Goal: Task Accomplishment & Management: Manage account settings

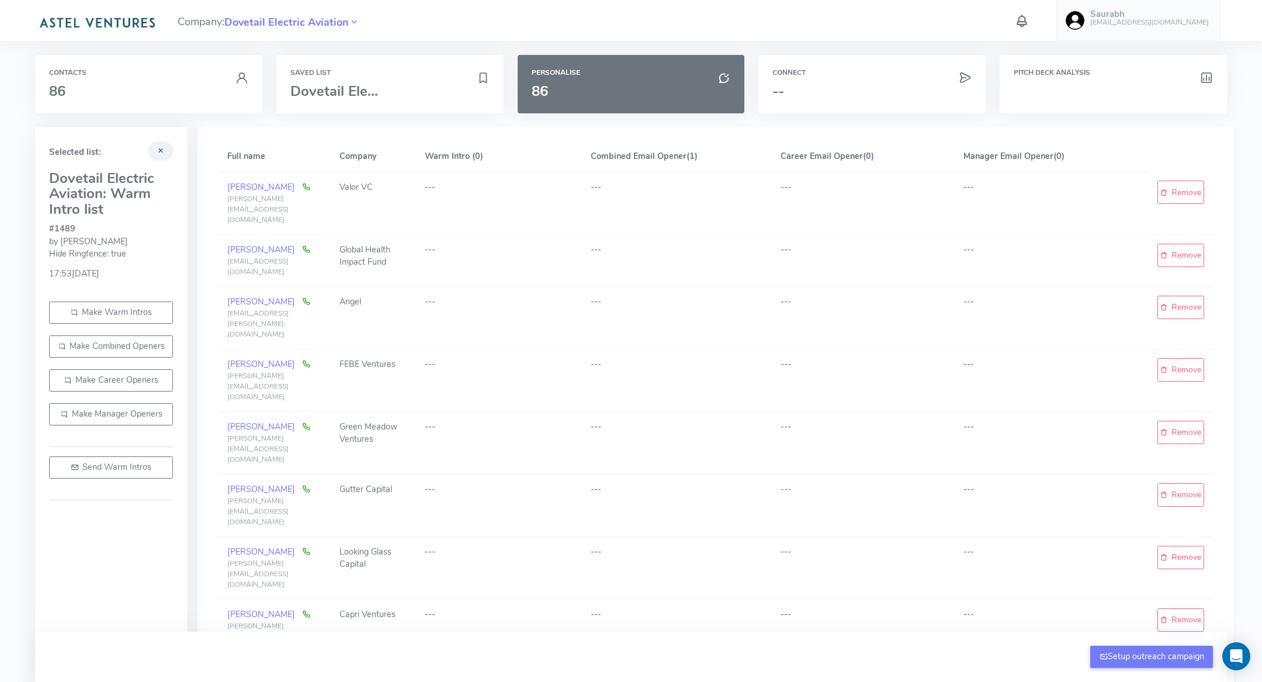
click at [1084, 23] on img at bounding box center [1074, 20] width 19 height 19
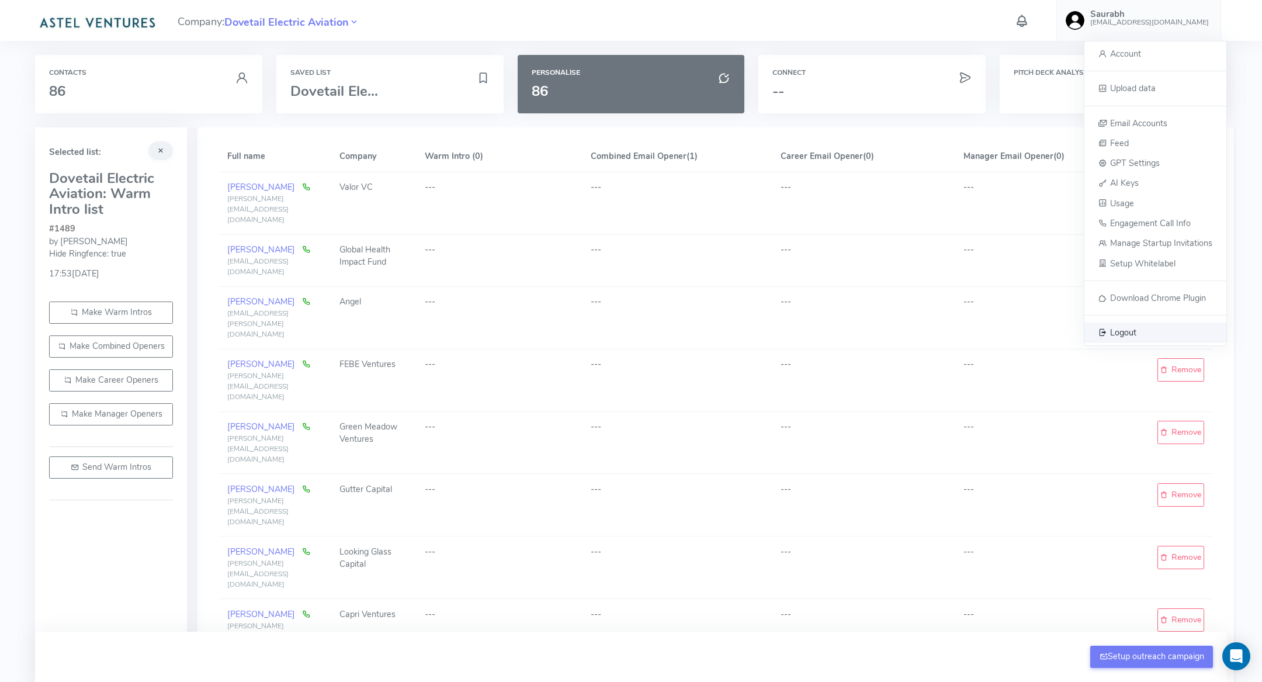
click at [1117, 327] on span "Logout" at bounding box center [1123, 333] width 26 height 12
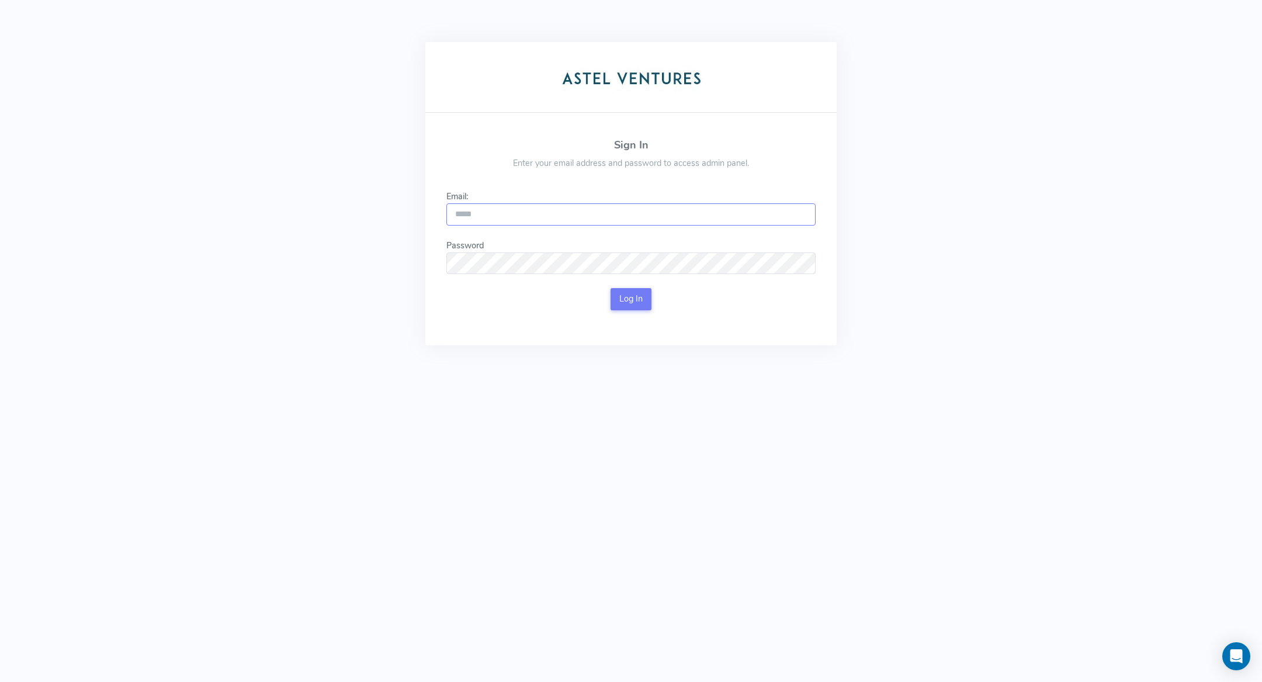
click at [558, 216] on input "Email:" at bounding box center [630, 214] width 369 height 22
type input "**********"
click at [623, 291] on button "Log In" at bounding box center [630, 299] width 41 height 22
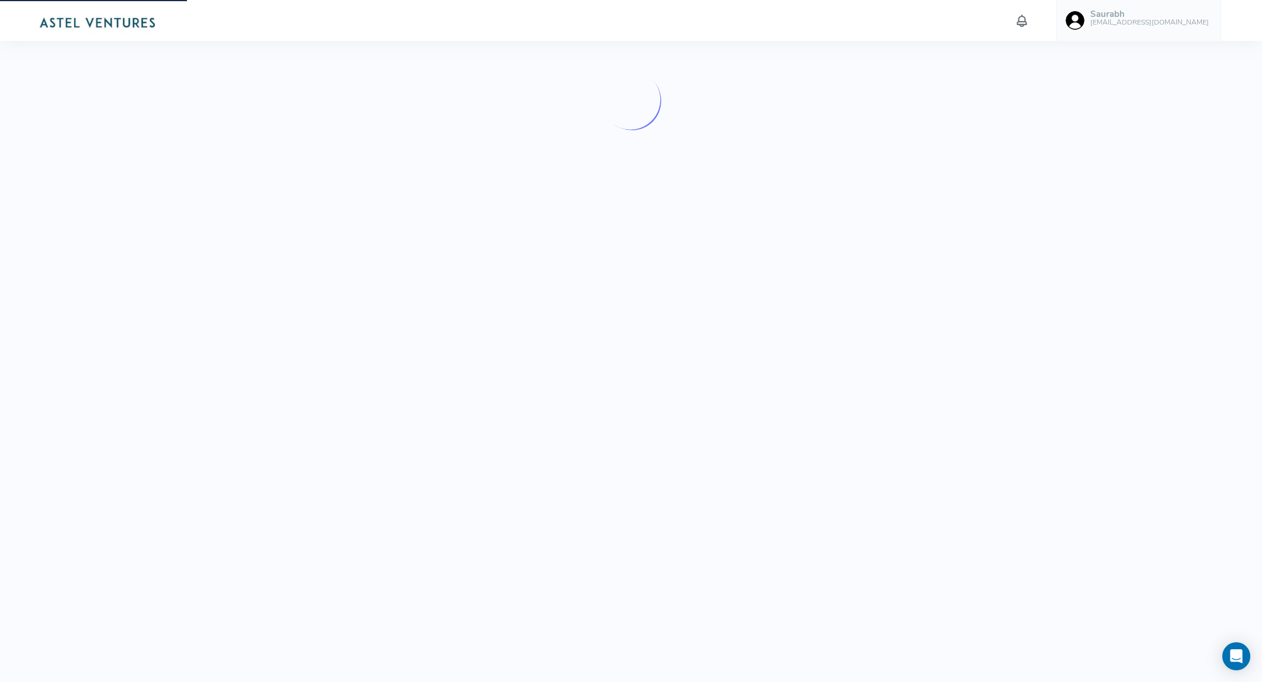
click at [1162, 13] on h5 "Saurabh" at bounding box center [1149, 14] width 119 height 10
click at [1155, 31] on link "Saurabh saurabh@astelios.com" at bounding box center [1138, 20] width 165 height 41
click at [1142, 338] on link "Logout" at bounding box center [1155, 332] width 142 height 20
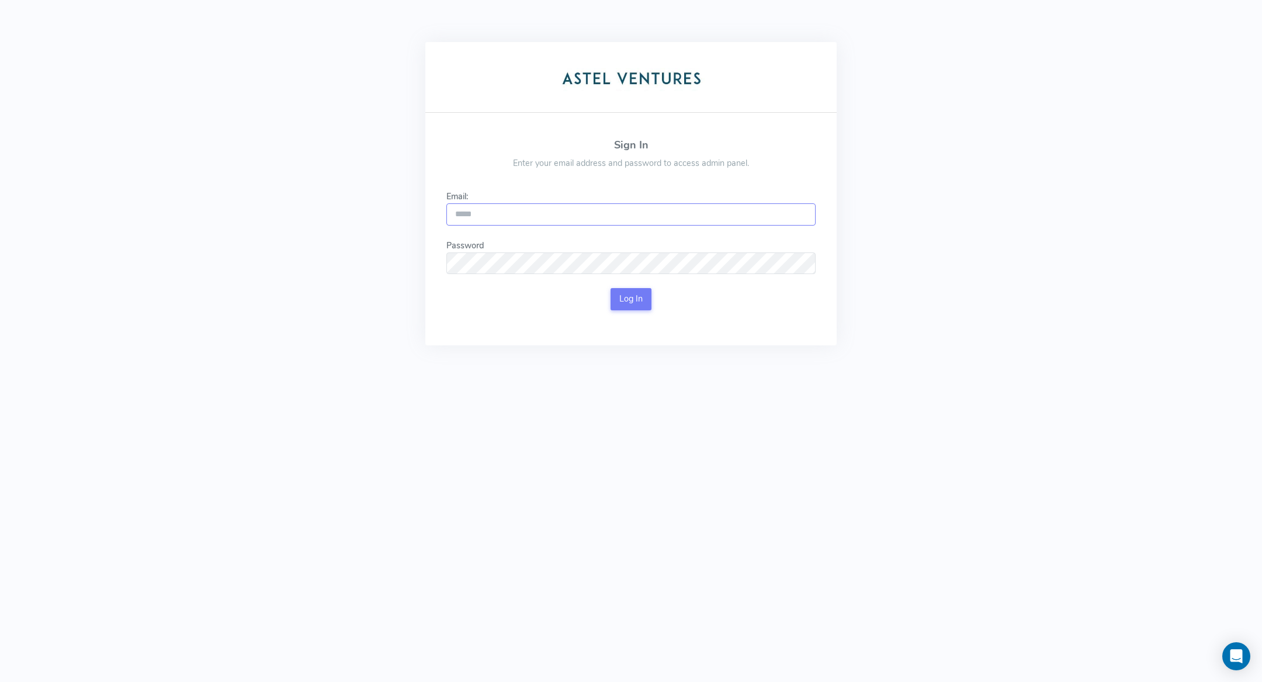
click at [621, 208] on input "Email:" at bounding box center [630, 214] width 369 height 22
type input "**********"
click at [621, 296] on button "Log In" at bounding box center [630, 299] width 41 height 22
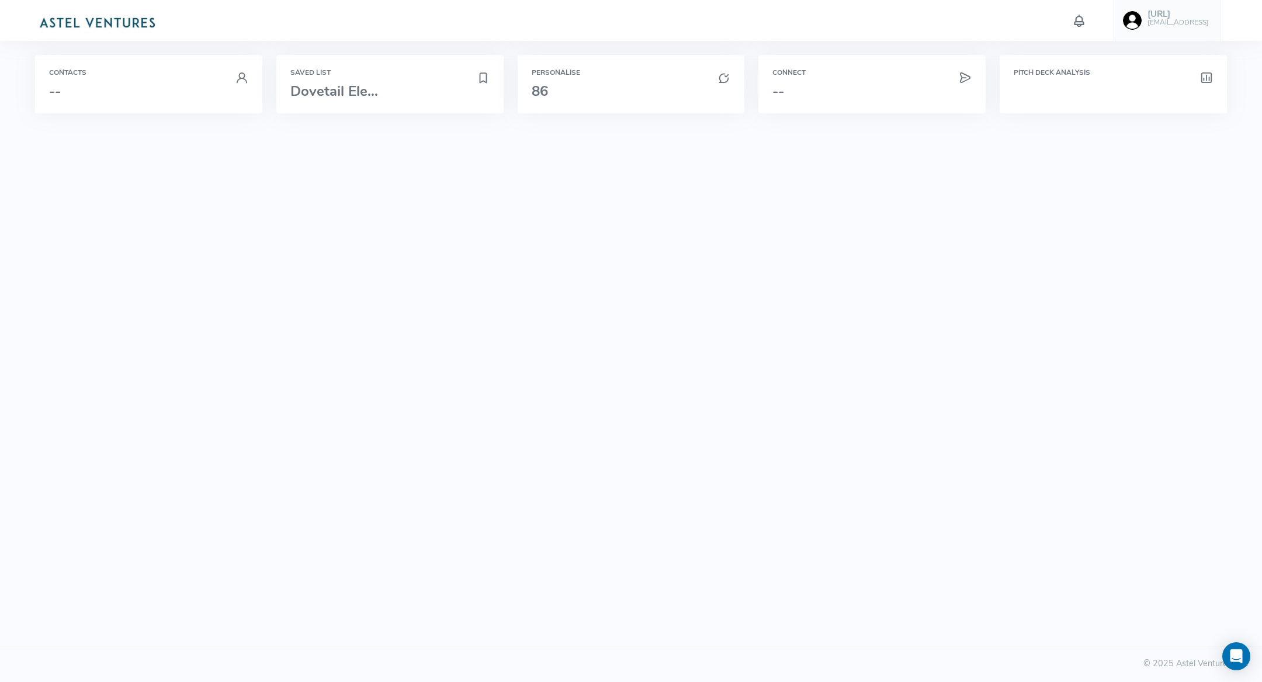
click at [621, 296] on html "Grotek.ai ailin@grotek.ai Account Upload data Email Accounts Feed GPT Settings …" at bounding box center [631, 341] width 1262 height 682
click at [131, 21] on img at bounding box center [97, 21] width 124 height 23
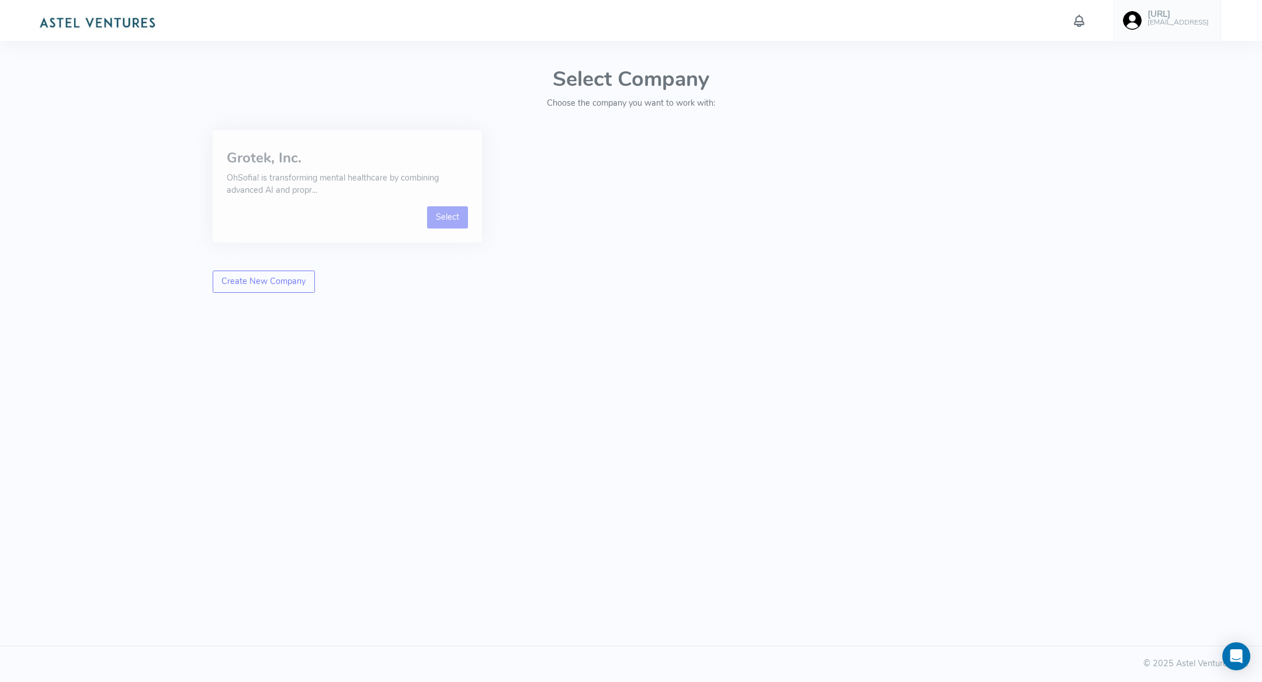
click at [459, 209] on link "Select" at bounding box center [447, 217] width 41 height 22
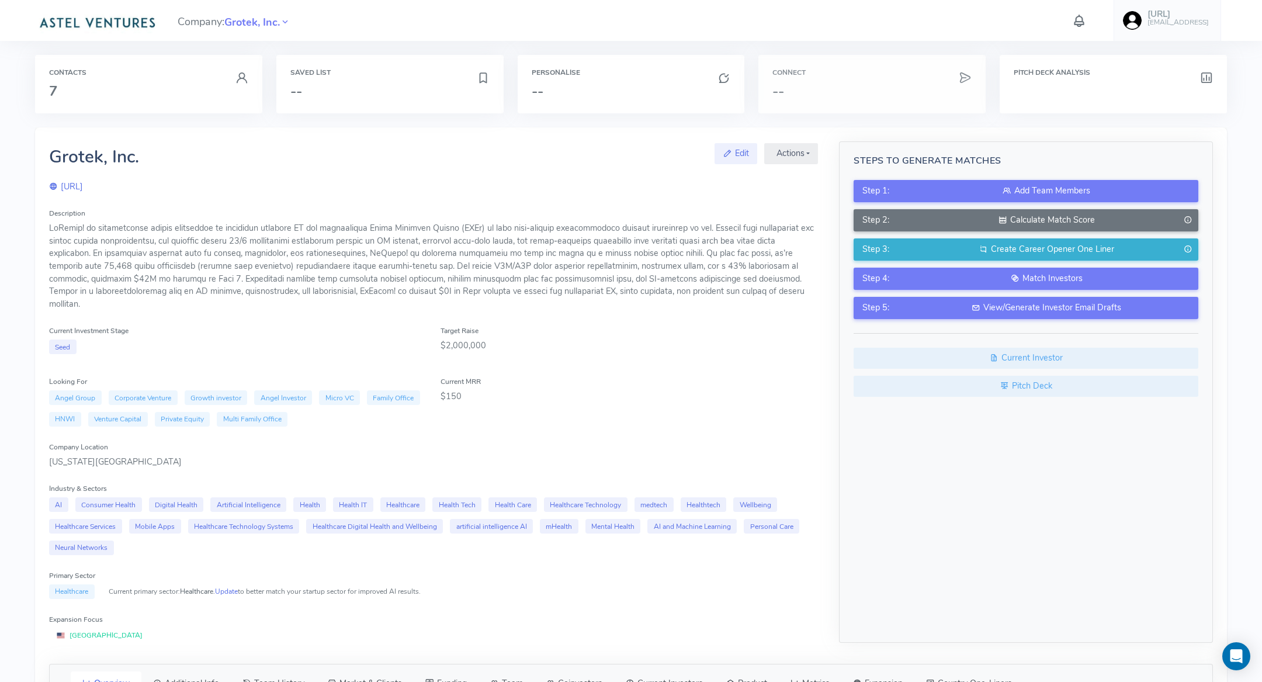
click at [797, 78] on div "Connect --" at bounding box center [871, 84] width 227 height 58
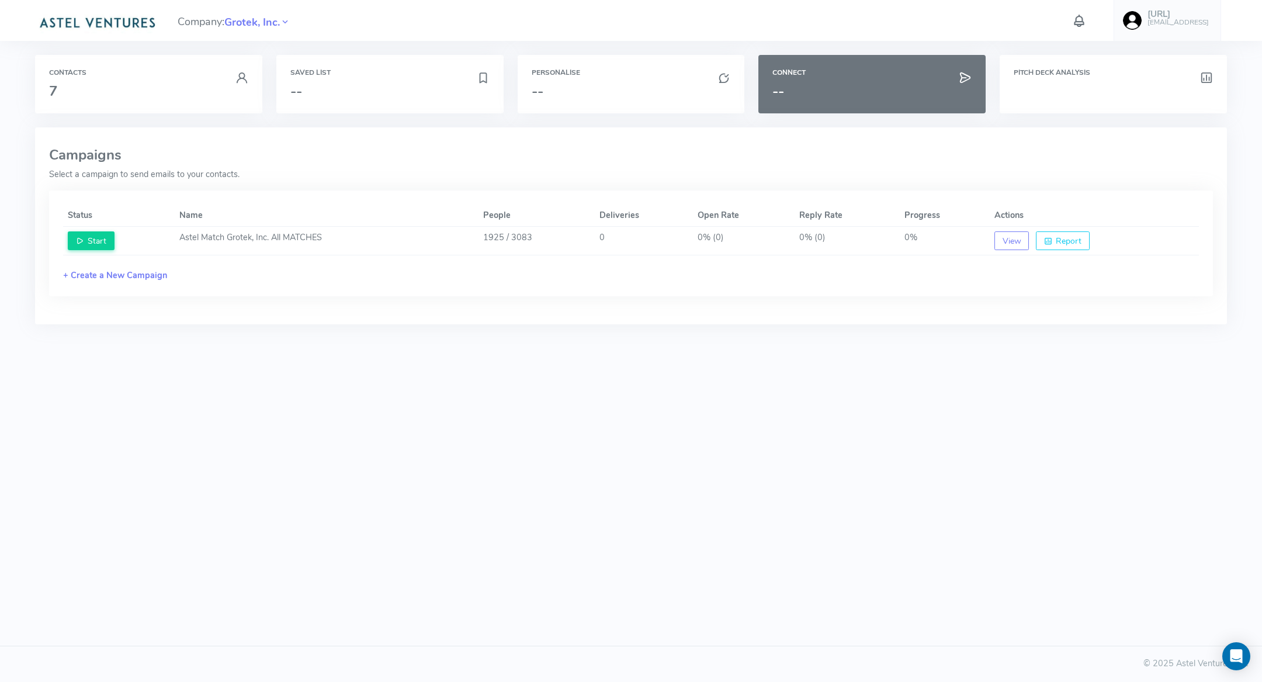
click at [473, 143] on div "Campaigns Select a campaign to send emails to your contacts. Status Name People…" at bounding box center [631, 225] width 1178 height 169
click at [336, 63] on div "Saved List --" at bounding box center [389, 84] width 227 height 58
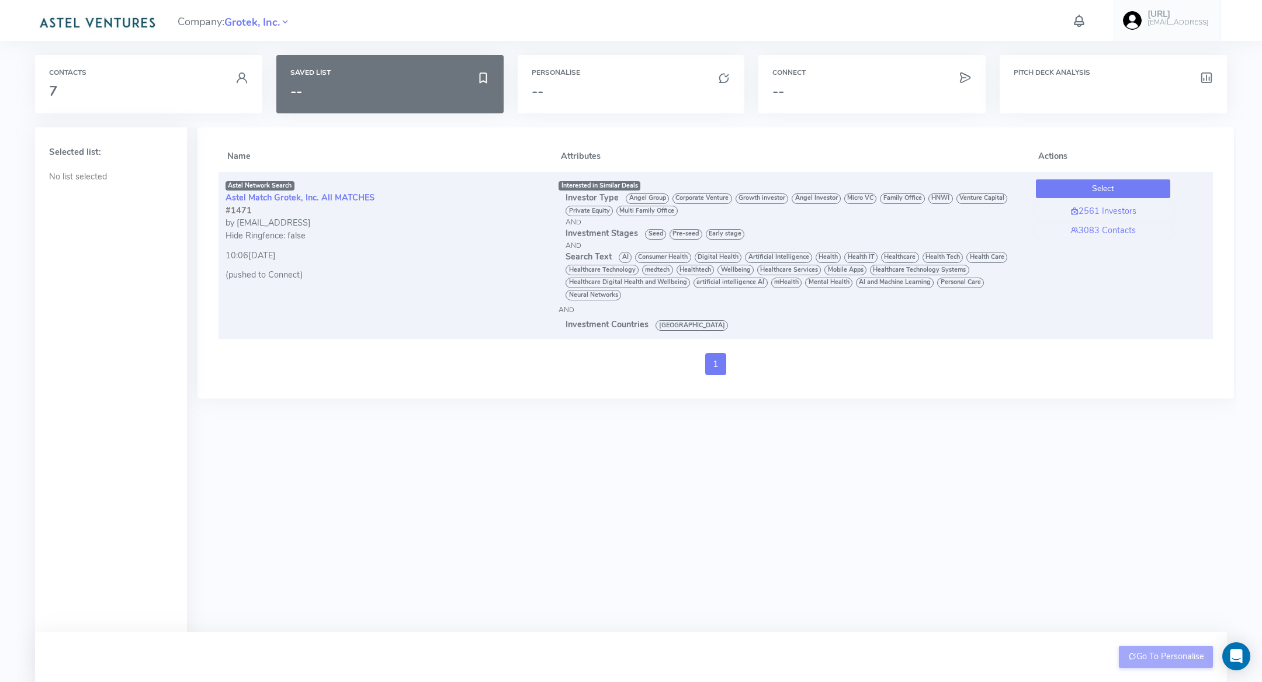
click at [1126, 193] on button "Select" at bounding box center [1103, 188] width 134 height 19
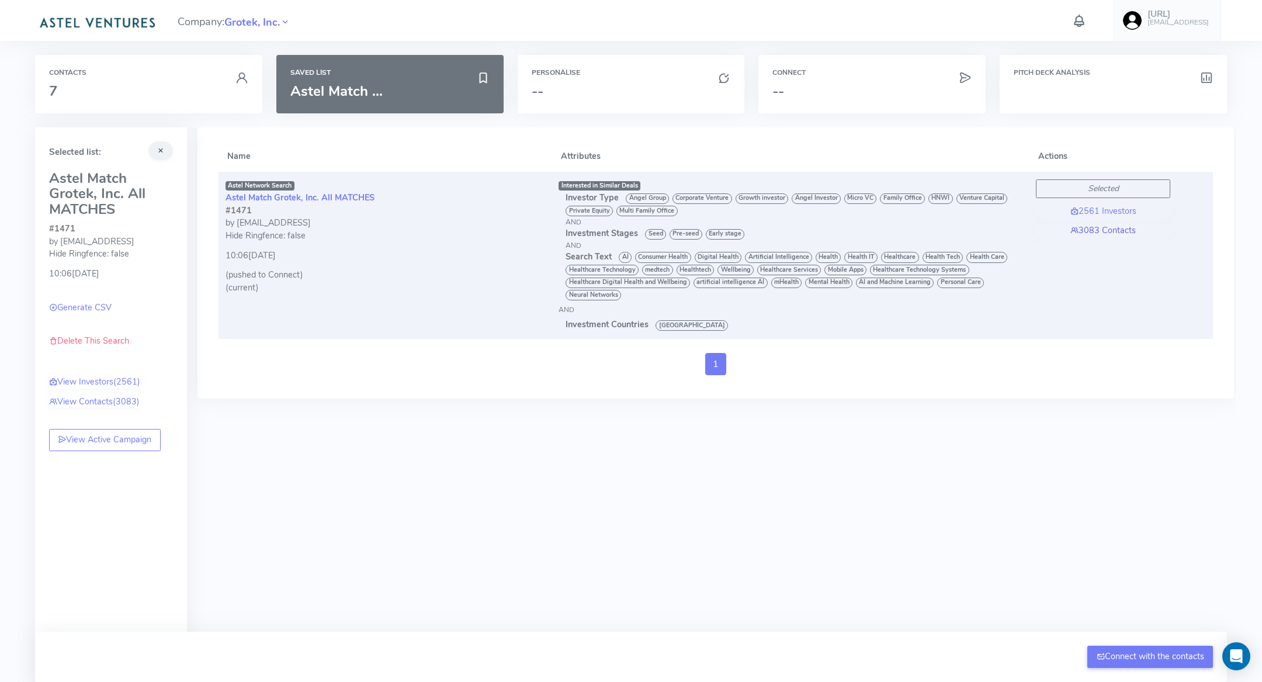
click at [1104, 229] on link "3083 Contacts" at bounding box center [1103, 230] width 134 height 13
click at [1086, 227] on link "3083 Contacts" at bounding box center [1103, 230] width 134 height 13
click at [303, 196] on link "Astel Match Grotek, Inc. All MATCHES" at bounding box center [299, 198] width 149 height 12
click at [1091, 227] on link "3083 Contacts" at bounding box center [1103, 230] width 134 height 13
click at [108, 95] on h3 "7" at bounding box center [148, 91] width 199 height 15
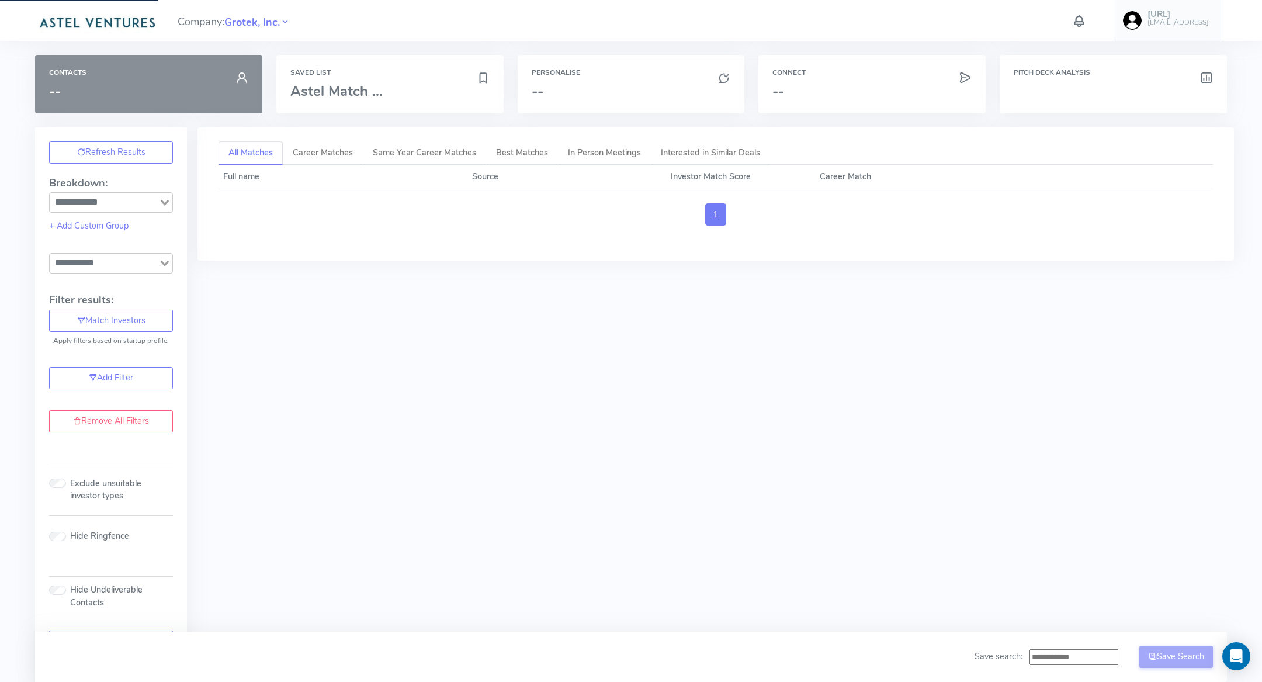
type input "**********"
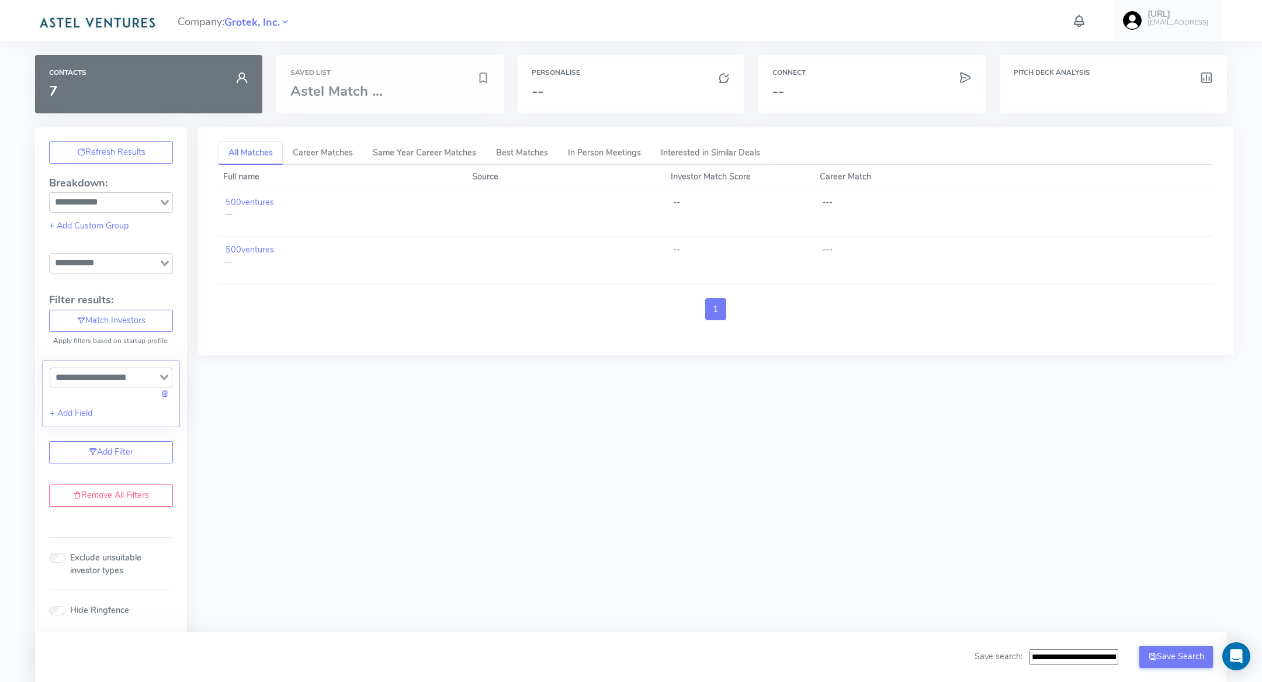
click at [319, 100] on div "Saved List Astel Match ..." at bounding box center [389, 84] width 227 height 58
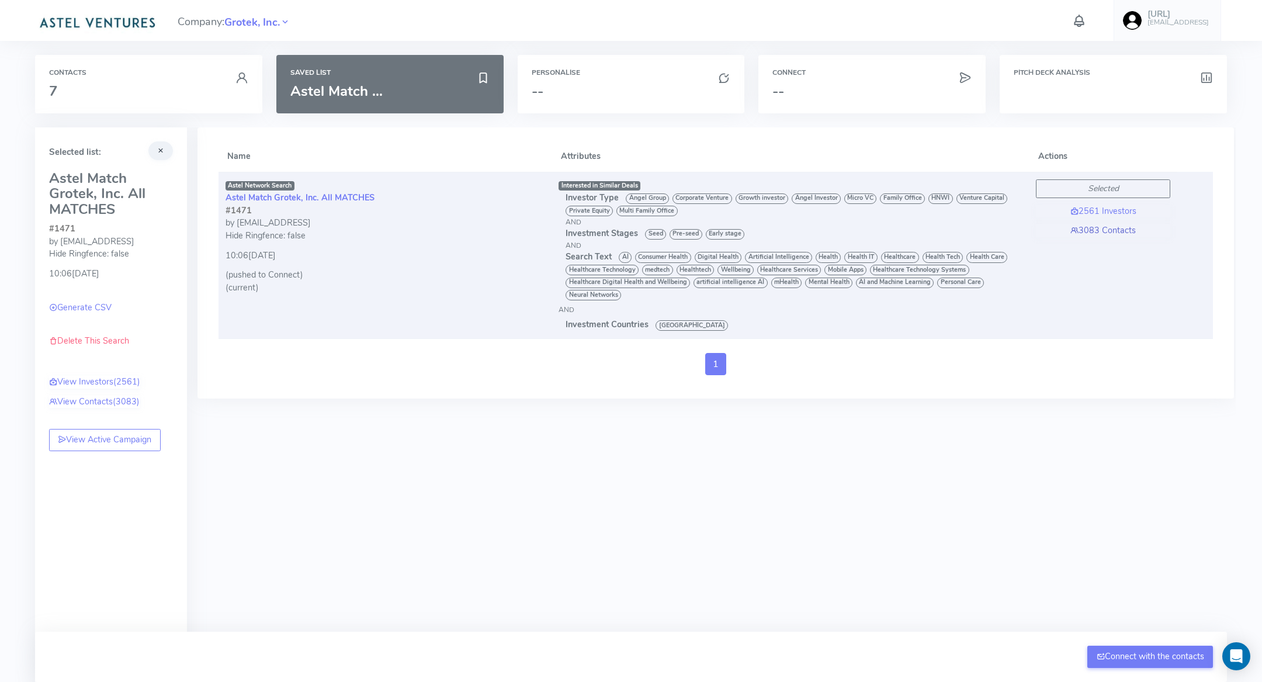
click at [1108, 231] on link "3083 Contacts" at bounding box center [1103, 230] width 134 height 13
click at [1084, 224] on link "3083 Contacts" at bounding box center [1103, 230] width 134 height 13
click at [1086, 235] on link "3083 Contacts" at bounding box center [1103, 230] width 134 height 13
click at [1095, 226] on link "3083 Contacts" at bounding box center [1103, 230] width 134 height 13
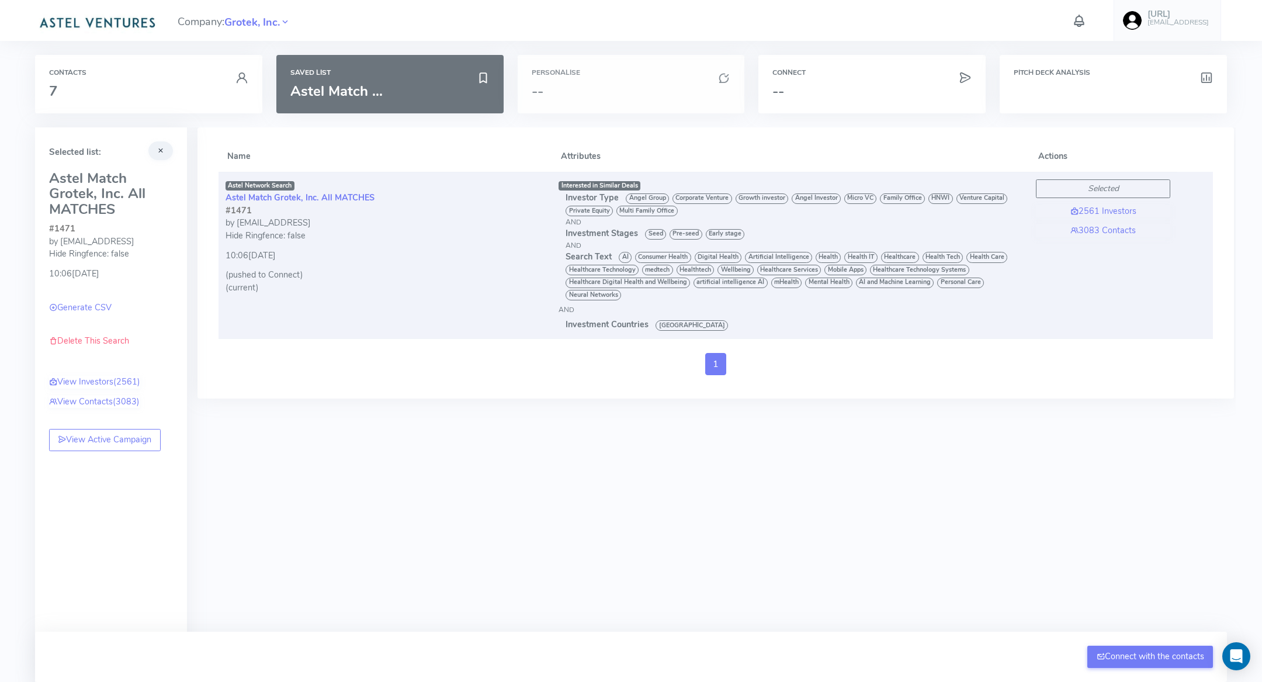
click at [651, 100] on div "Personalise --" at bounding box center [631, 84] width 227 height 58
